Goal: Information Seeking & Learning: Learn about a topic

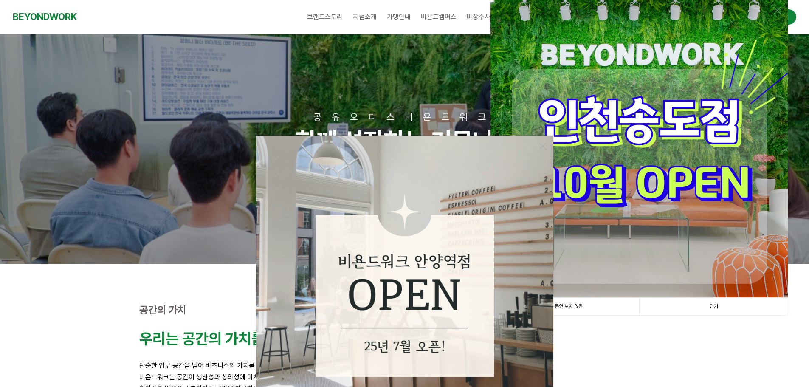
click at [716, 302] on link "닫기" at bounding box center [713, 306] width 149 height 17
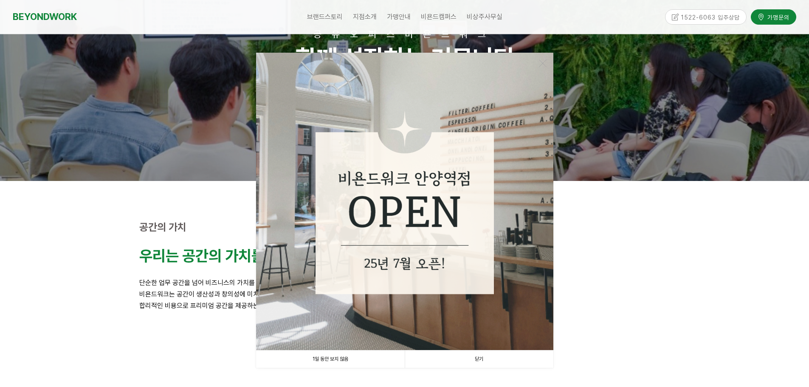
scroll to position [170, 0]
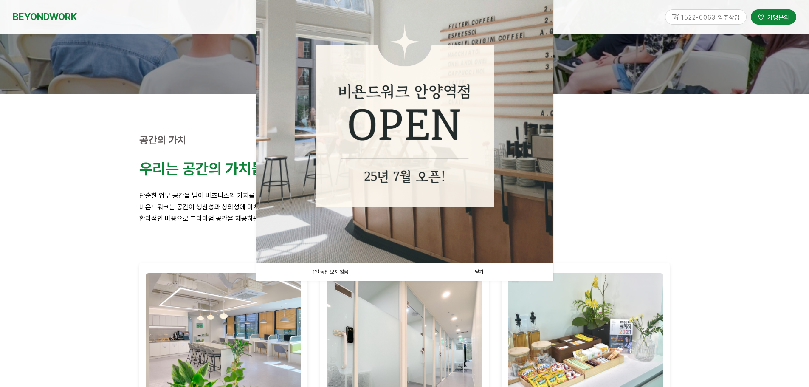
click at [476, 276] on link "닫기" at bounding box center [479, 271] width 149 height 17
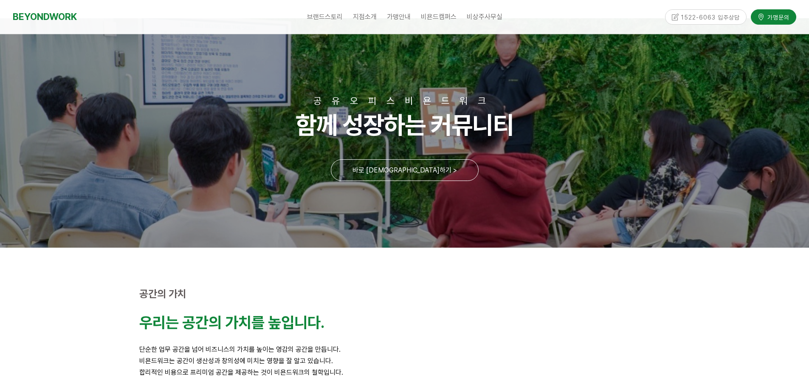
scroll to position [0, 0]
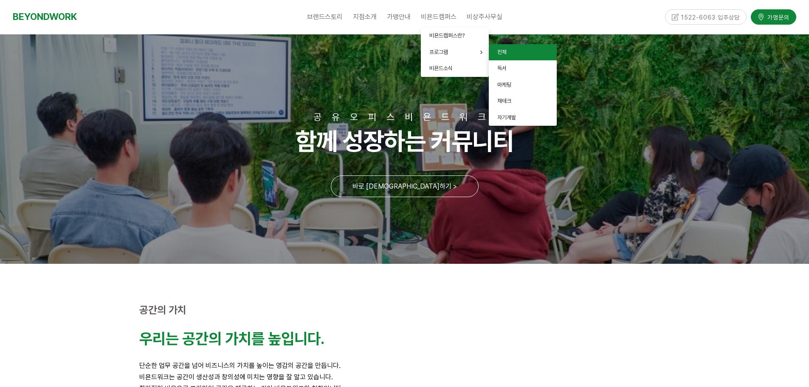
click at [500, 52] on span "전체" at bounding box center [501, 52] width 9 height 6
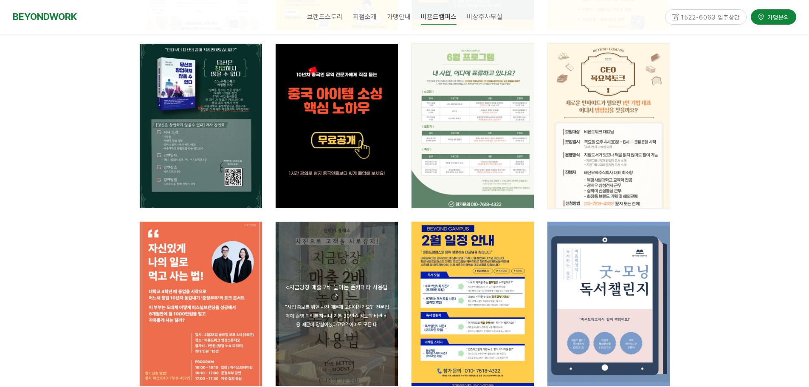
scroll to position [637, 0]
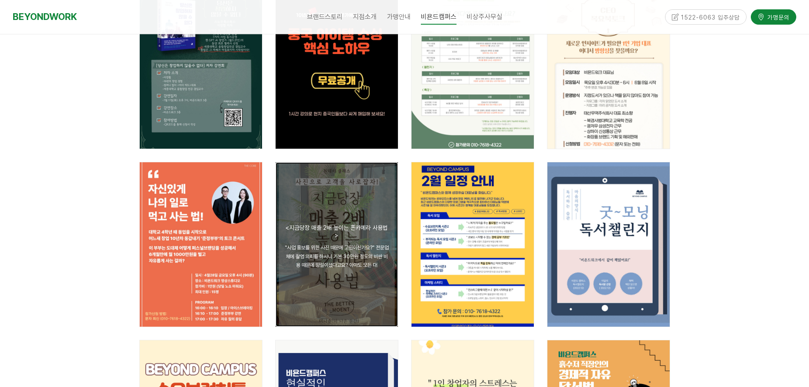
click at [343, 284] on div "공지 <지금당장 매출 2배 높이는 폰카메라 사용법> "사업 홍보를 위한 사진 때문에 고민이신가요?" 전문업체에 촬영 의뢰를 하시니 기본 30만…" at bounding box center [337, 244] width 122 height 164
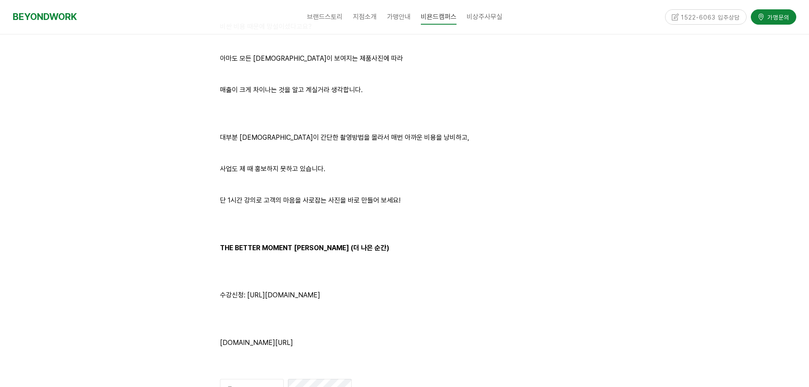
scroll to position [765, 0]
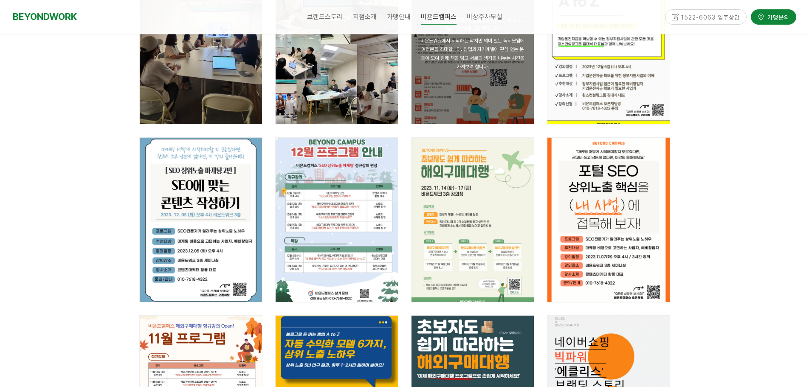
scroll to position [127, 0]
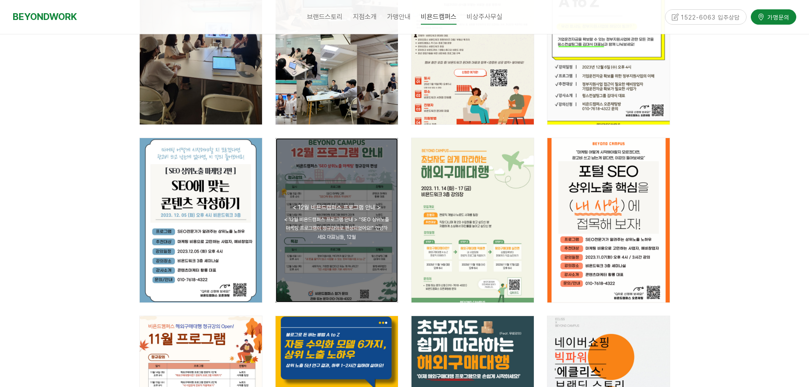
click at [327, 192] on div "공지 < 12월 비욘드캠퍼스 프로그램 안내 > < 12월 비욘드캠퍼스 프로그램 안내 > "SEO 상위노출 마케팅 프로그램이 정규강의로 편성되었…" at bounding box center [337, 220] width 122 height 164
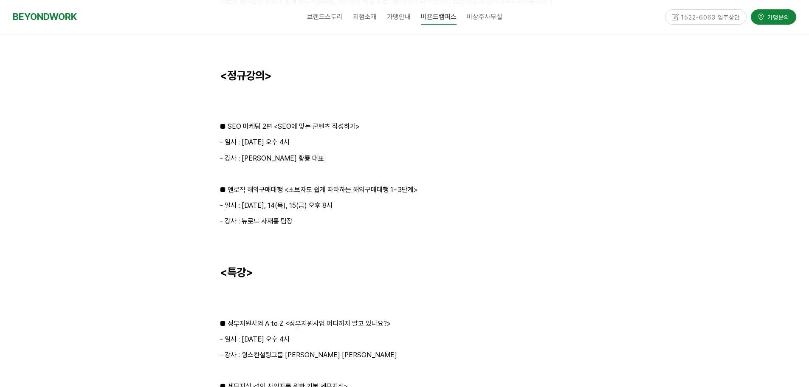
scroll to position [935, 0]
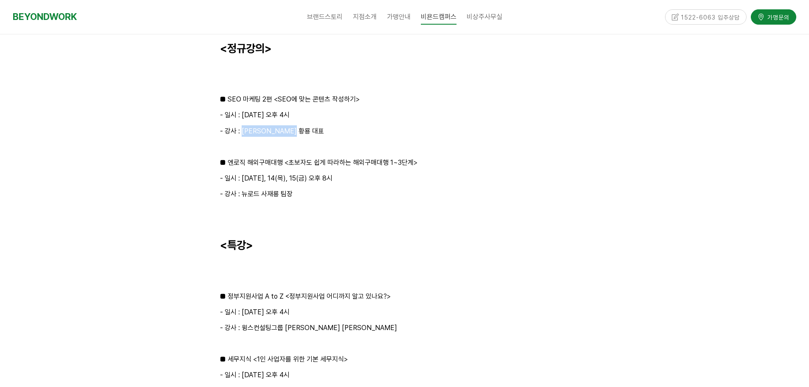
drag, startPoint x: 248, startPoint y: 131, endPoint x: 314, endPoint y: 131, distance: 66.3
click at [314, 131] on p "- 강사 : 콘텐츠 마케터 황룡 대표" at bounding box center [405, 130] width 370 height 11
